Goal: Task Accomplishment & Management: Manage account settings

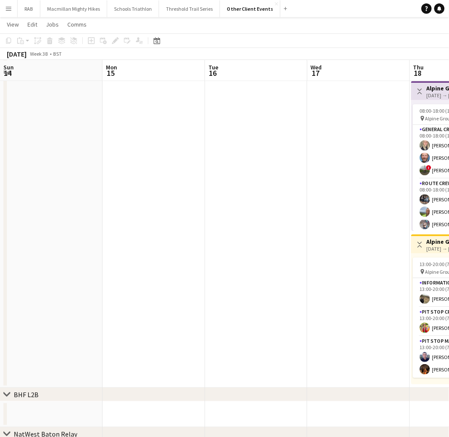
scroll to position [73, 0]
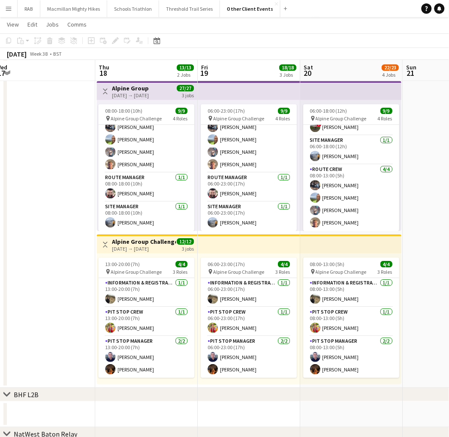
drag, startPoint x: 140, startPoint y: 295, endPoint x: 39, endPoint y: 306, distance: 101.9
click at [37, 307] on app-calendar-viewport "Sun 14 Mon 15 Tue 16 Wed 17 Thu 18 13/13 2 Jobs Fri 19 18/18 3 Jobs Sat 20 22/2…" at bounding box center [224, 182] width 449 height 964
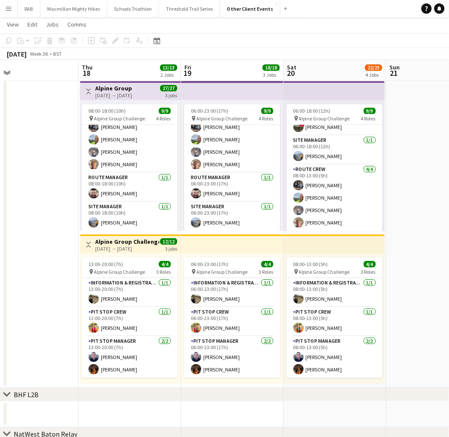
scroll to position [0, 354]
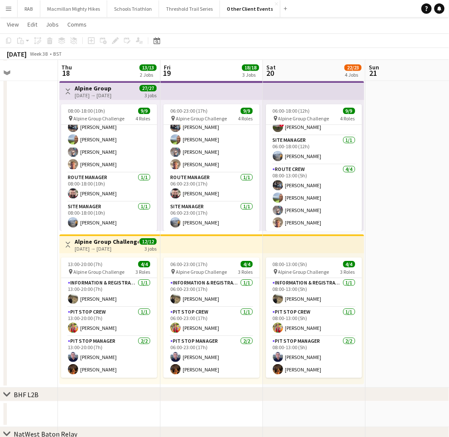
drag, startPoint x: 429, startPoint y: 233, endPoint x: 392, endPoint y: 234, distance: 37.3
click at [392, 234] on app-calendar-viewport "Sun 14 Mon 15 Tue 16 Wed 17 Thu 18 13/13 2 Jobs Fri 19 18/18 3 Jobs Sat 20 22/2…" at bounding box center [224, 182] width 449 height 964
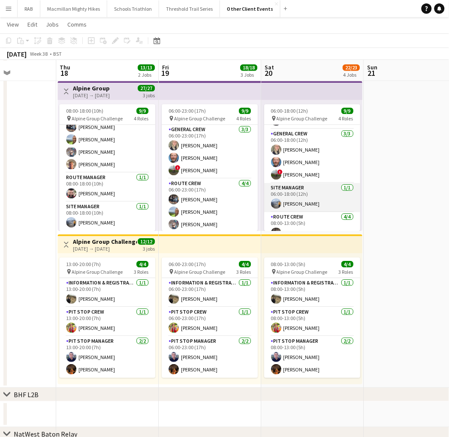
scroll to position [0, 0]
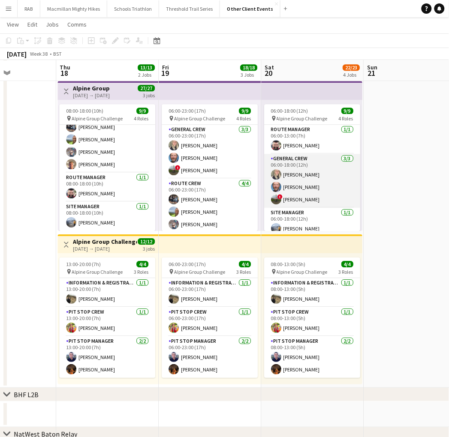
click at [288, 180] on app-card-role "General Crew [DATE] 06:00-18:00 (12h) [PERSON_NAME] [PERSON_NAME] ! [PERSON_NAM…" at bounding box center [312, 181] width 96 height 54
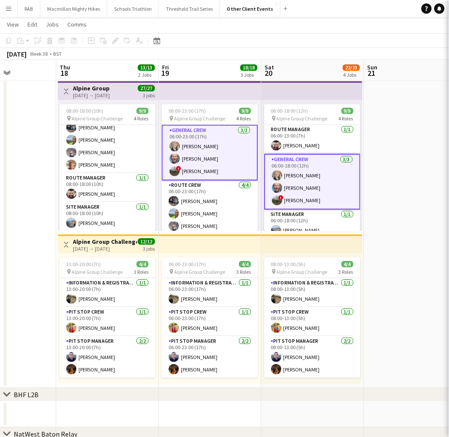
click at [292, 201] on app-card-role "General Crew [DATE] 06:00-18:00 (12h) [PERSON_NAME] [PERSON_NAME] ! [PERSON_NAM…" at bounding box center [312, 182] width 96 height 56
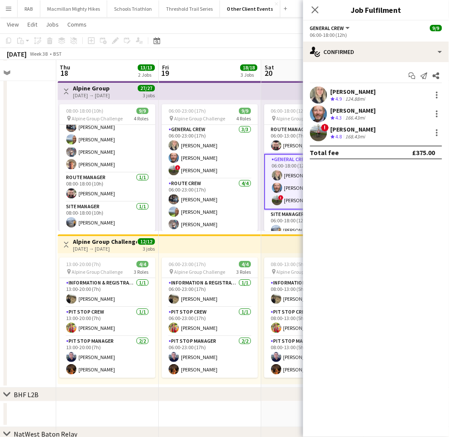
scroll to position [73, 0]
click at [336, 130] on div "[PERSON_NAME]" at bounding box center [353, 130] width 45 height 8
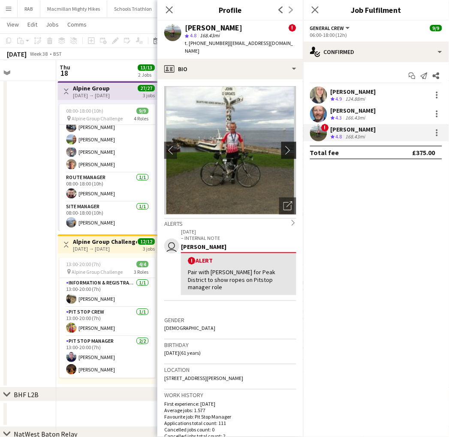
click at [283, 146] on app-icon "chevron-right" at bounding box center [289, 150] width 13 height 9
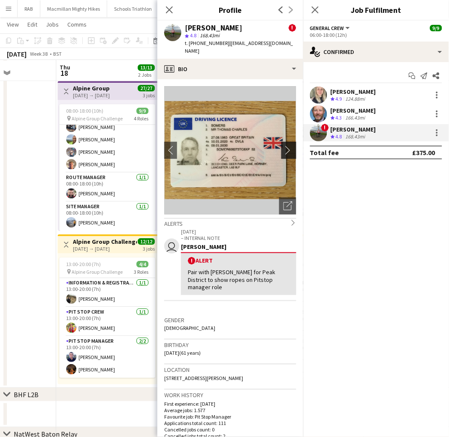
click at [283, 146] on app-icon "chevron-right" at bounding box center [289, 150] width 13 height 9
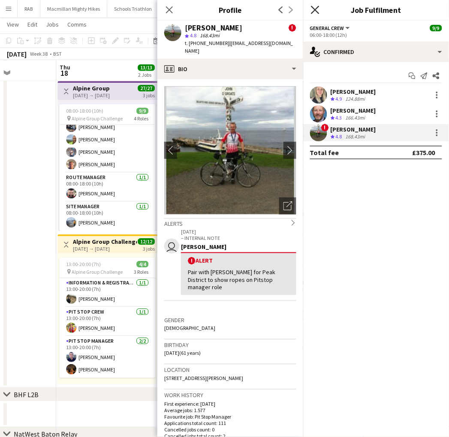
click at [317, 11] on icon at bounding box center [315, 10] width 8 height 8
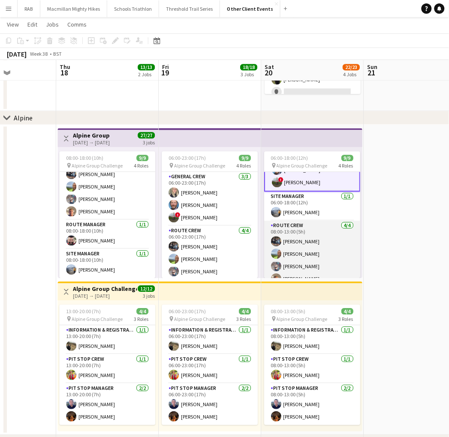
scroll to position [74, 0]
